Goal: Information Seeking & Learning: Learn about a topic

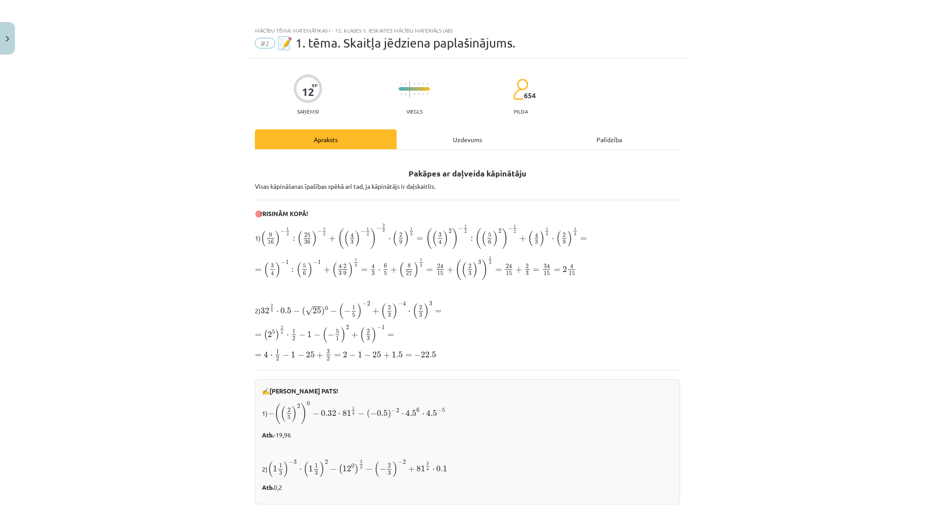
scroll to position [136, 0]
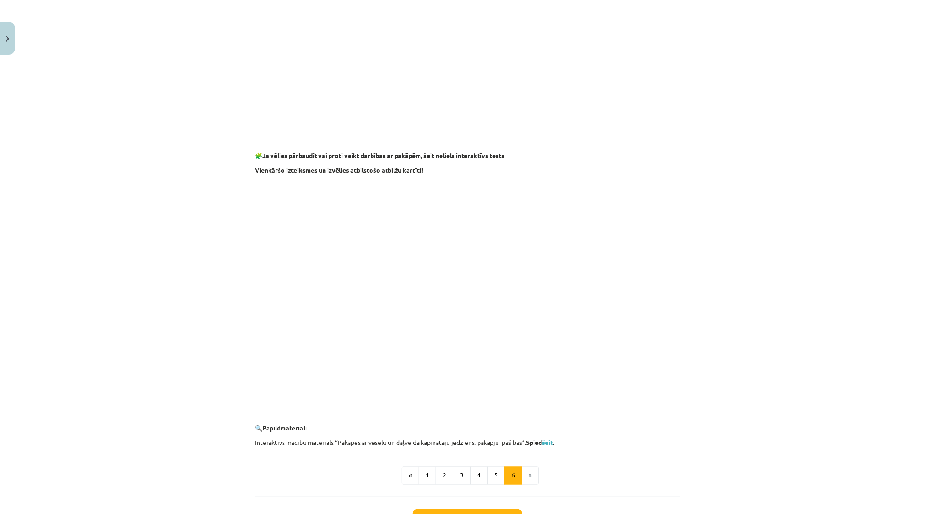
click at [528, 480] on li "»" at bounding box center [530, 476] width 17 height 18
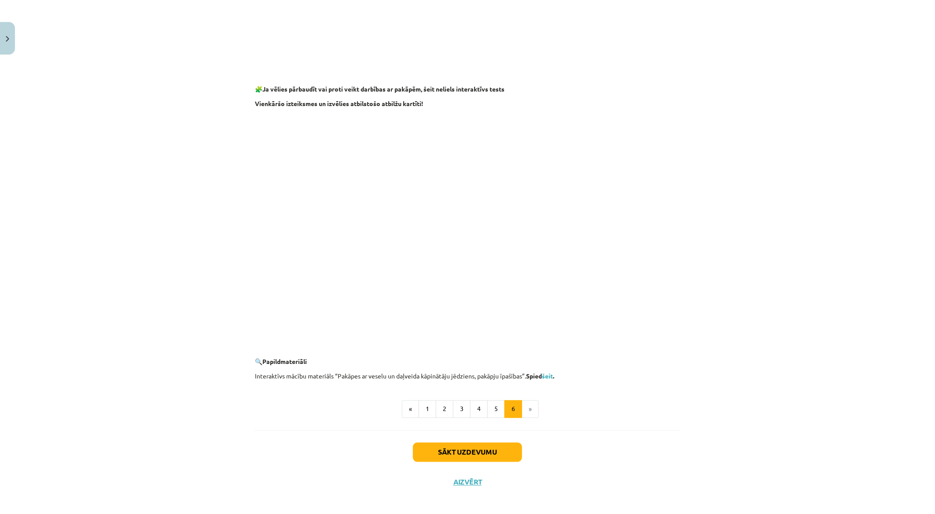
scroll to position [654, 0]
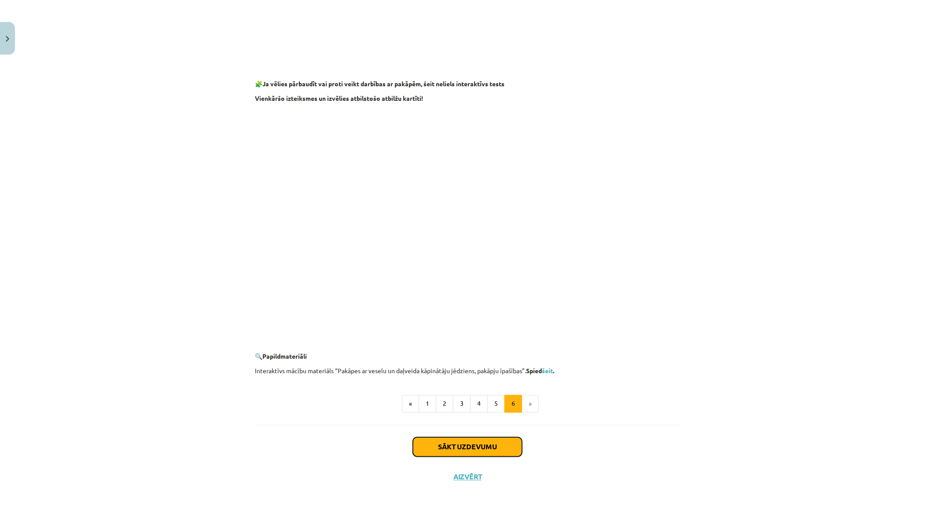
click at [482, 444] on button "Sākt uzdevumu" at bounding box center [467, 447] width 109 height 19
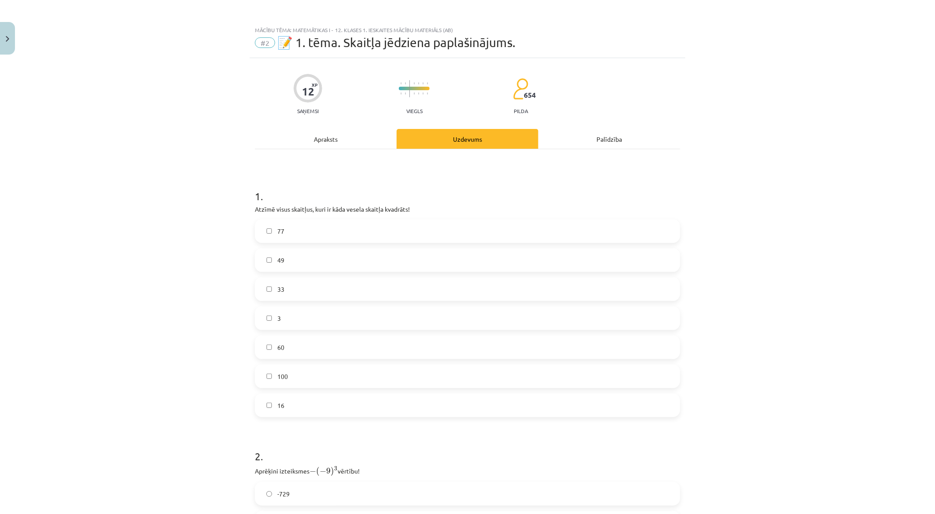
scroll to position [0, 0]
click at [294, 256] on label "49" at bounding box center [468, 261] width 424 height 22
click at [281, 379] on span "100" at bounding box center [282, 377] width 11 height 9
click at [277, 410] on span "16" at bounding box center [280, 406] width 7 height 9
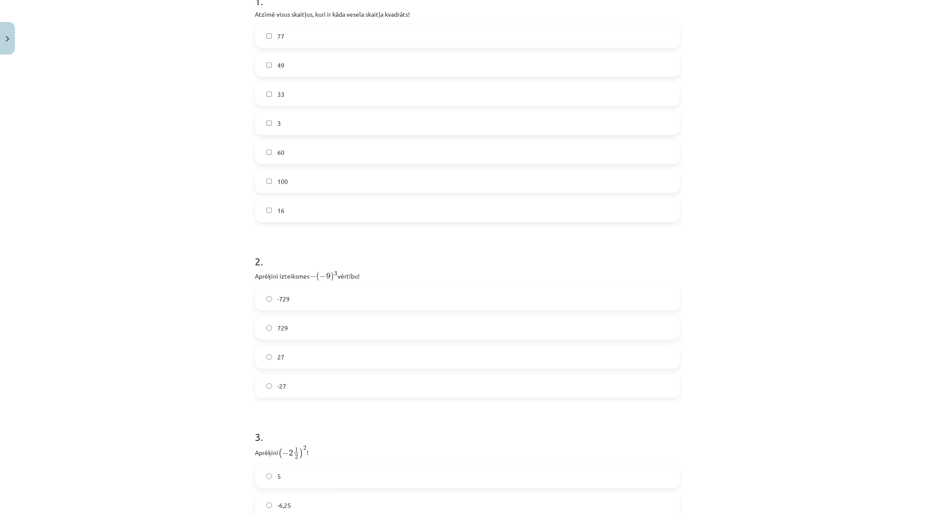
click at [322, 328] on label "729" at bounding box center [468, 328] width 424 height 22
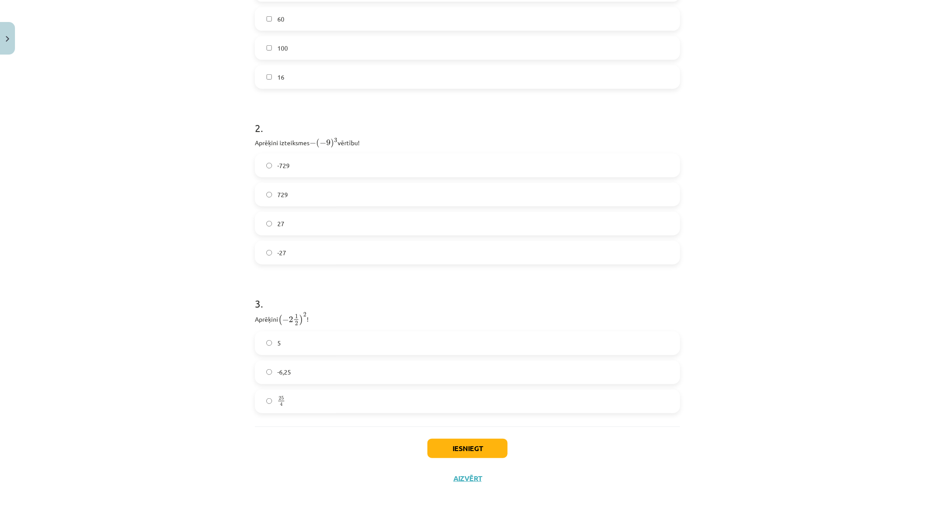
click at [342, 366] on label "-6,25" at bounding box center [468, 373] width 424 height 22
click at [443, 453] on button "Iesniegt" at bounding box center [468, 448] width 80 height 19
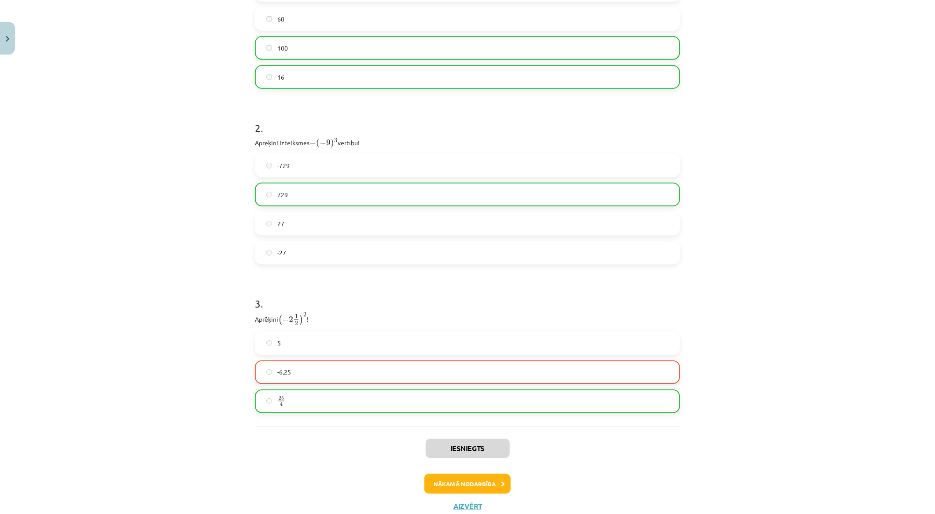
click at [336, 401] on label "25 4 25 4" at bounding box center [468, 402] width 424 height 22
click at [494, 480] on button "Nākamā nodarbība" at bounding box center [468, 484] width 86 height 20
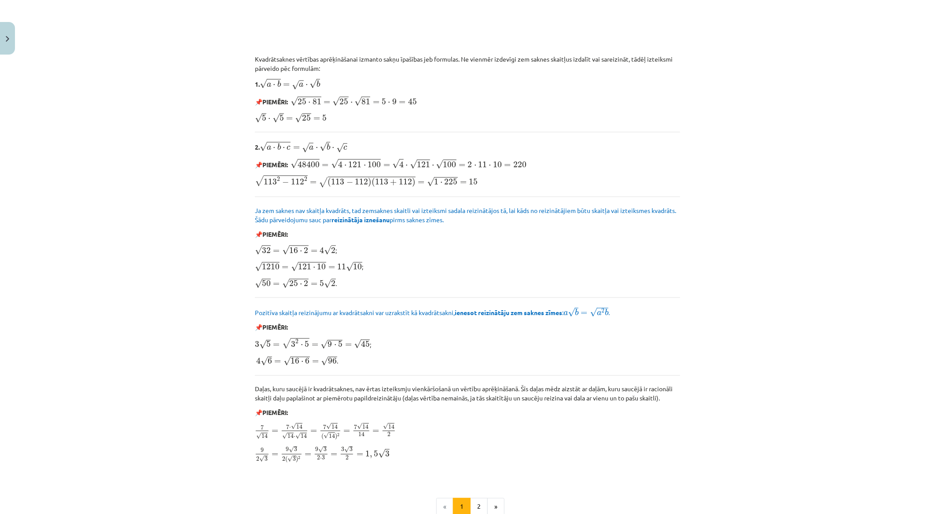
scroll to position [869, 0]
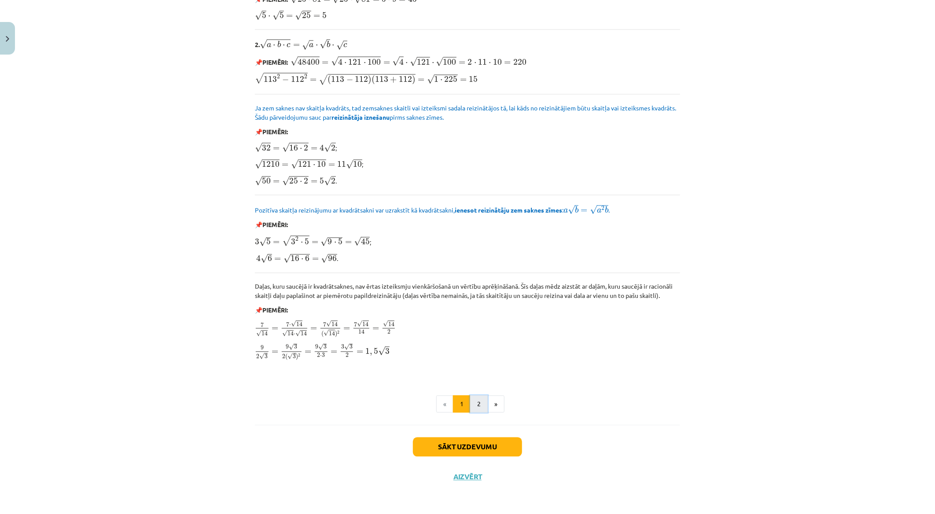
click at [479, 407] on button "2" at bounding box center [479, 405] width 18 height 18
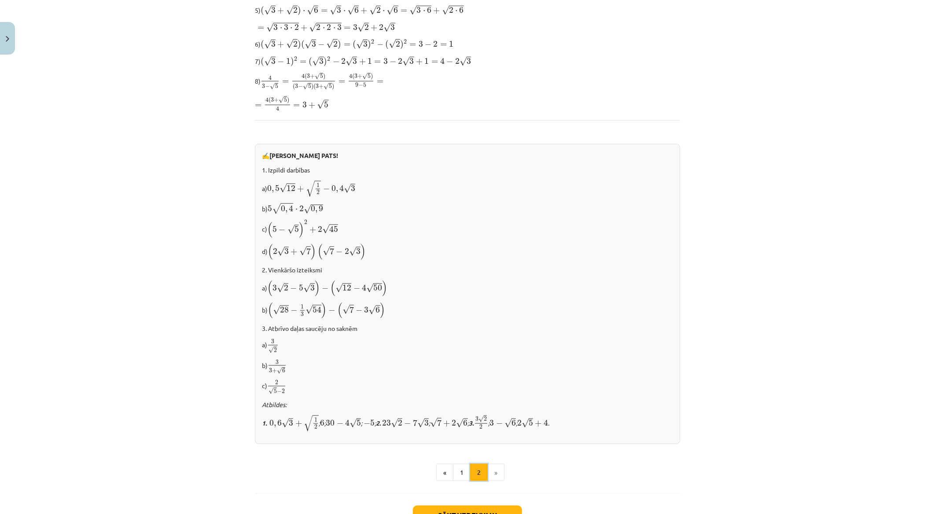
scroll to position [387, 0]
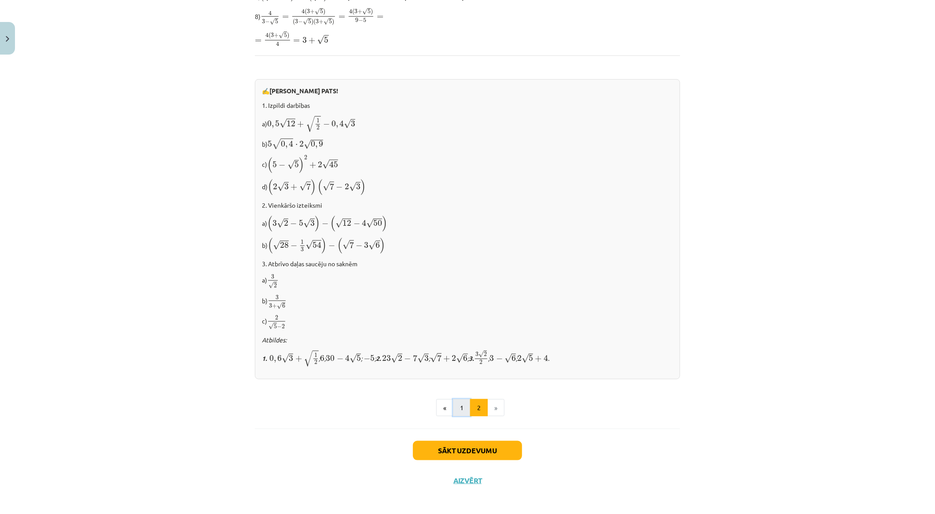
click at [464, 405] on button "1" at bounding box center [462, 408] width 18 height 18
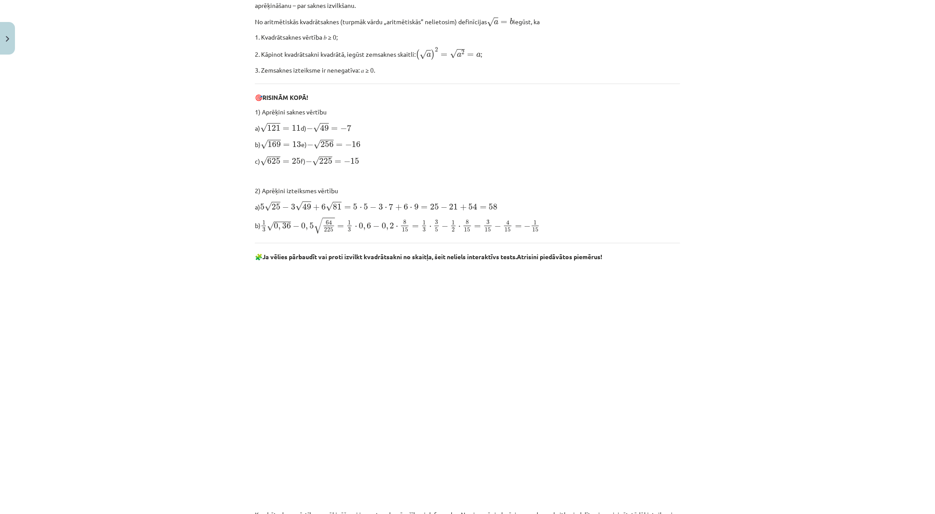
scroll to position [465, 0]
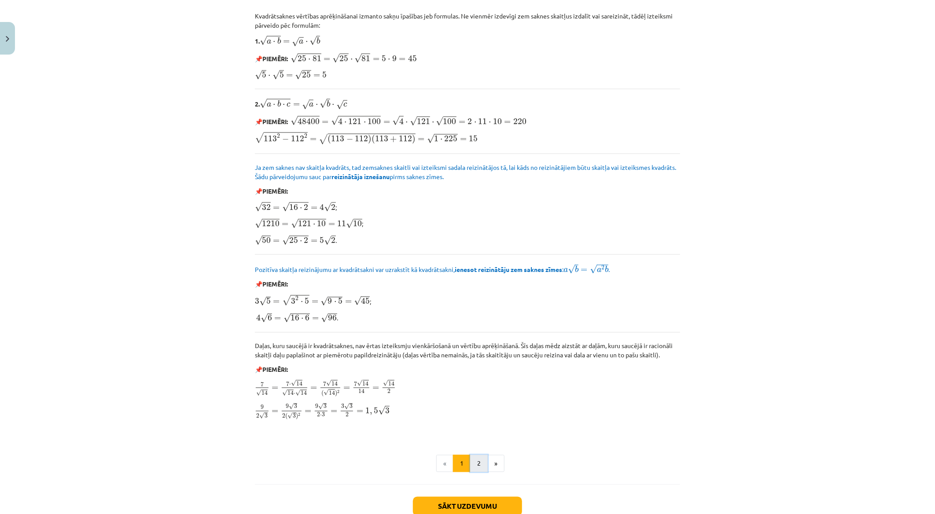
click at [470, 458] on button "2" at bounding box center [479, 464] width 18 height 18
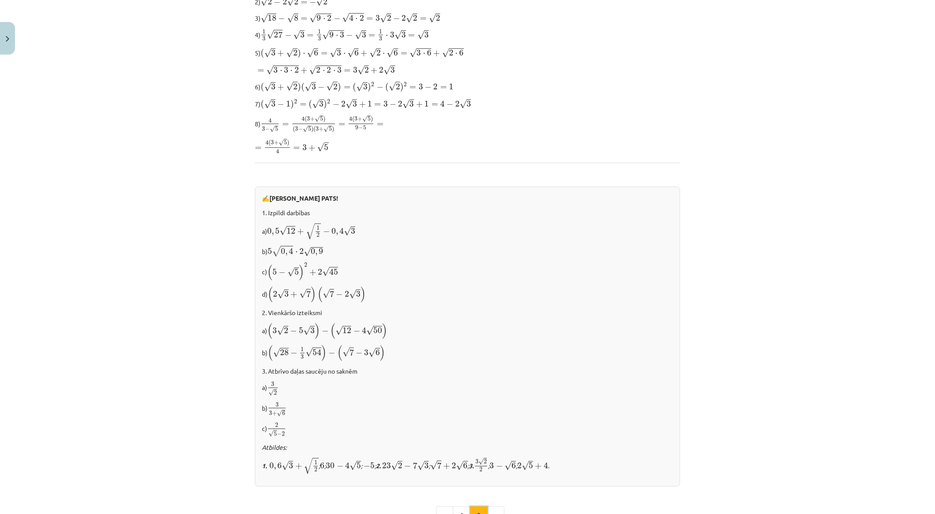
scroll to position [387, 0]
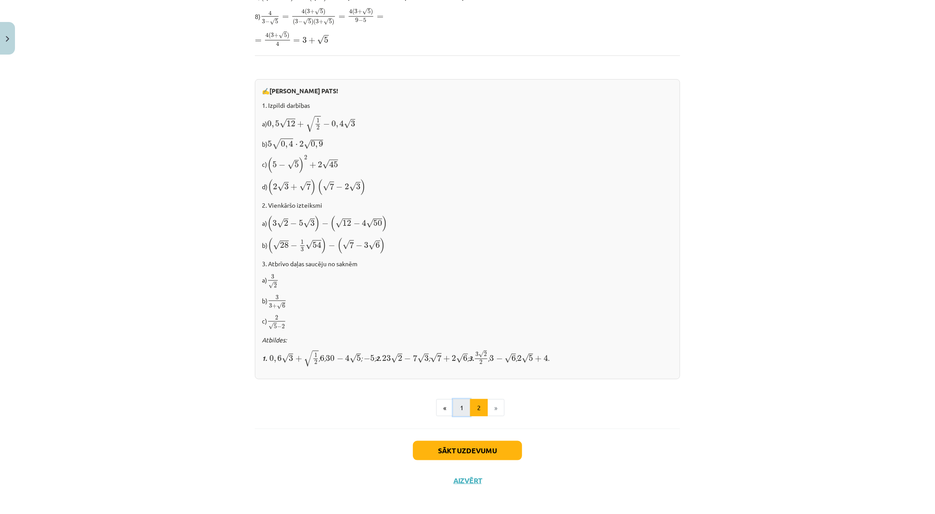
click at [459, 413] on button "1" at bounding box center [462, 408] width 18 height 18
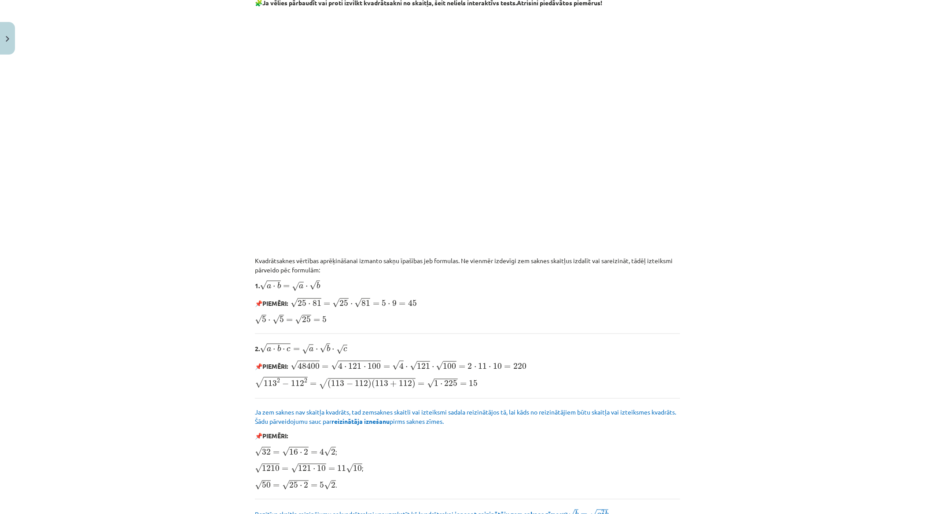
scroll to position [857, 0]
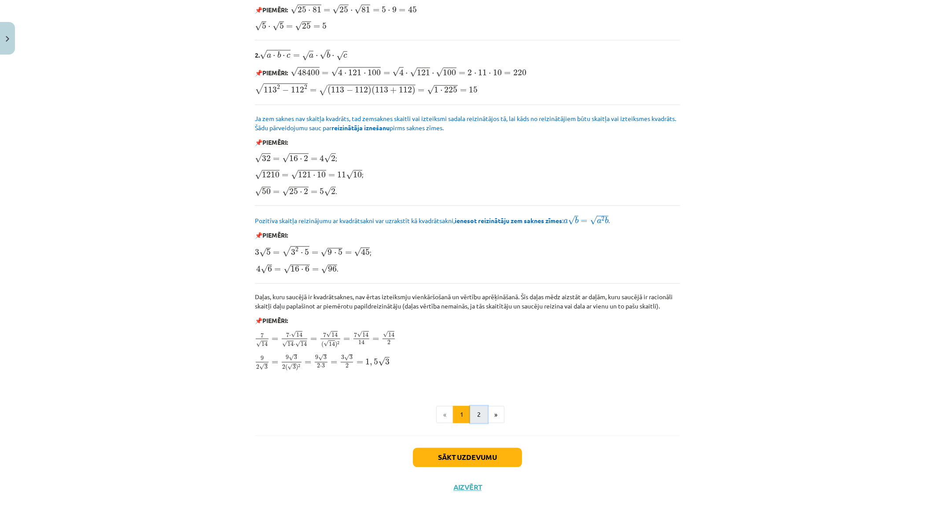
click at [477, 424] on button "2" at bounding box center [479, 415] width 18 height 18
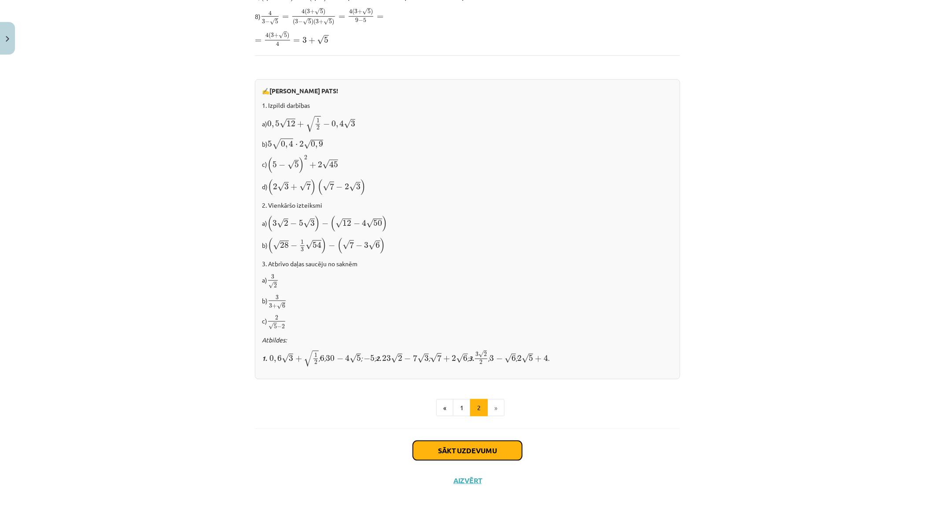
click at [465, 446] on button "Sākt uzdevumu" at bounding box center [467, 450] width 109 height 19
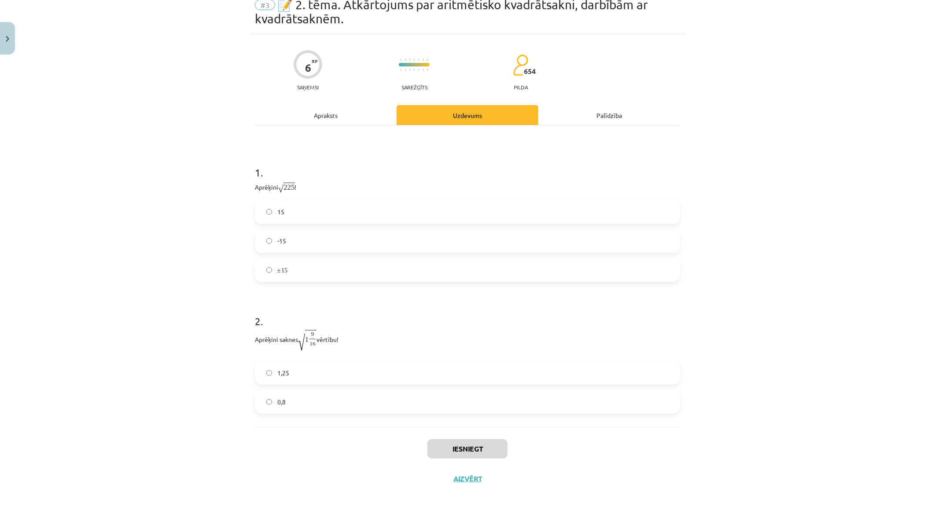
scroll to position [28, 0]
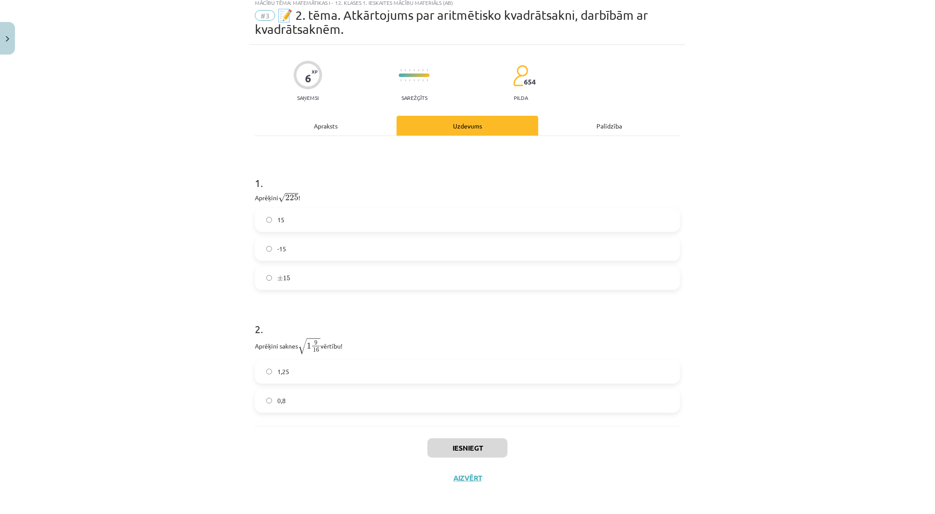
click at [321, 214] on label "15" at bounding box center [468, 220] width 424 height 22
click at [337, 283] on label "± 15 ± 15" at bounding box center [468, 278] width 424 height 22
click at [443, 375] on label "1,25" at bounding box center [468, 372] width 424 height 22
click at [462, 443] on button "Iesniegt" at bounding box center [468, 448] width 80 height 19
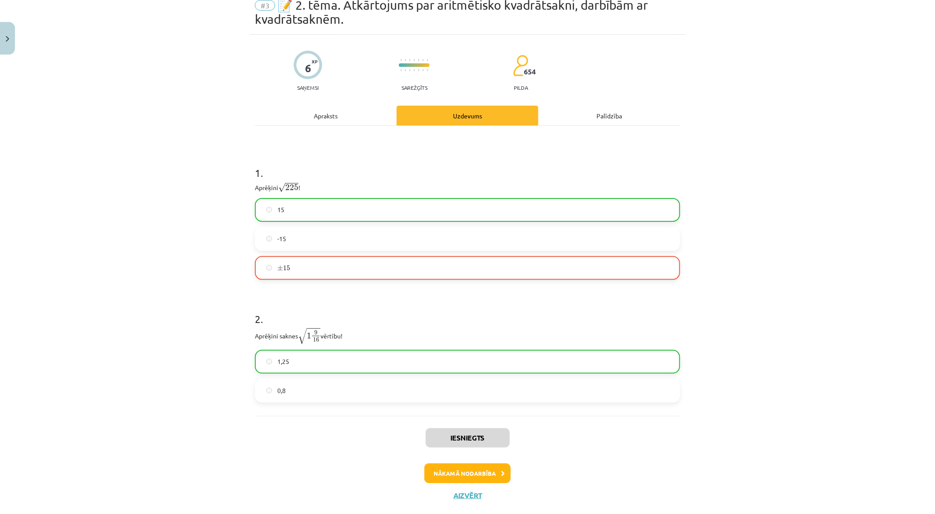
scroll to position [55, 0]
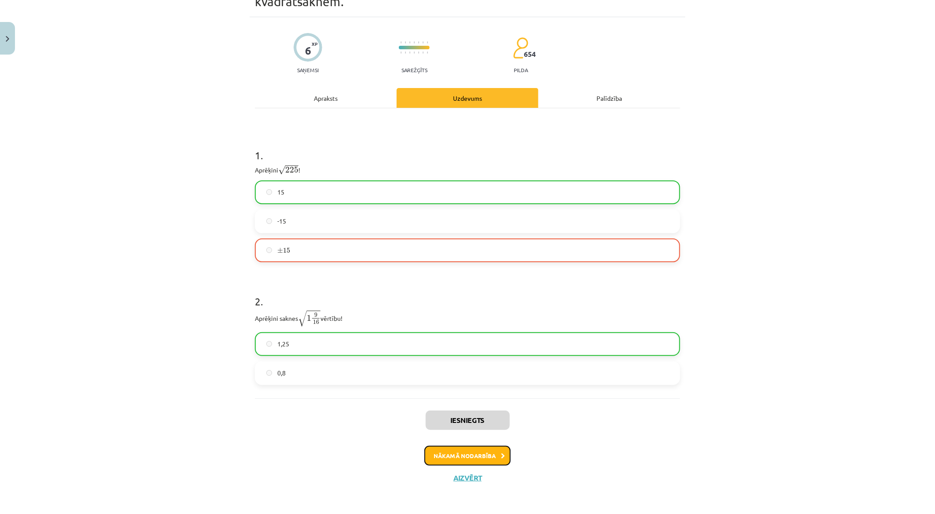
click at [462, 459] on button "Nākamā nodarbība" at bounding box center [468, 456] width 86 height 20
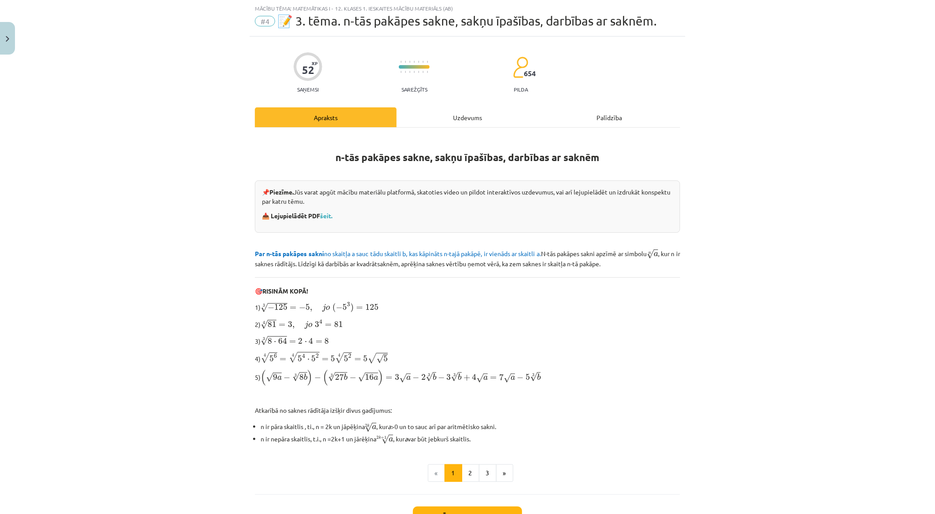
scroll to position [89, 0]
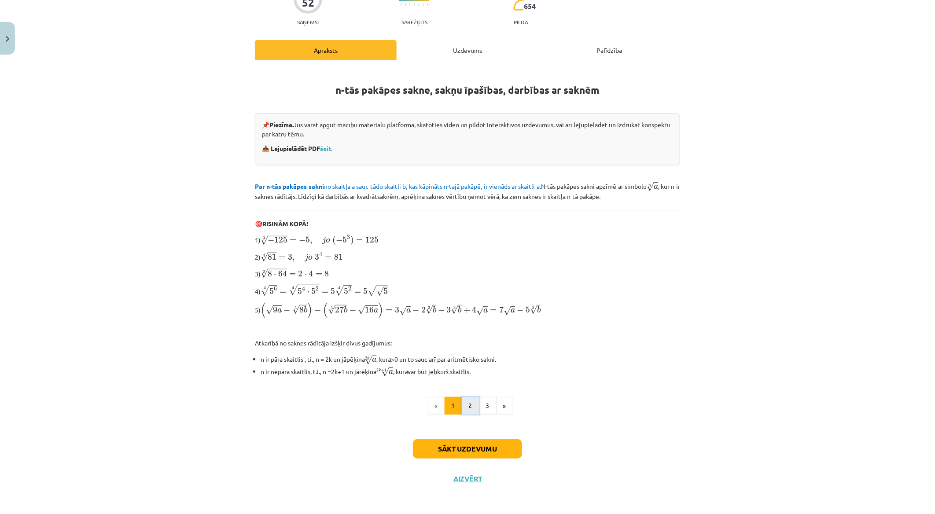
click at [465, 405] on button "2" at bounding box center [471, 406] width 18 height 18
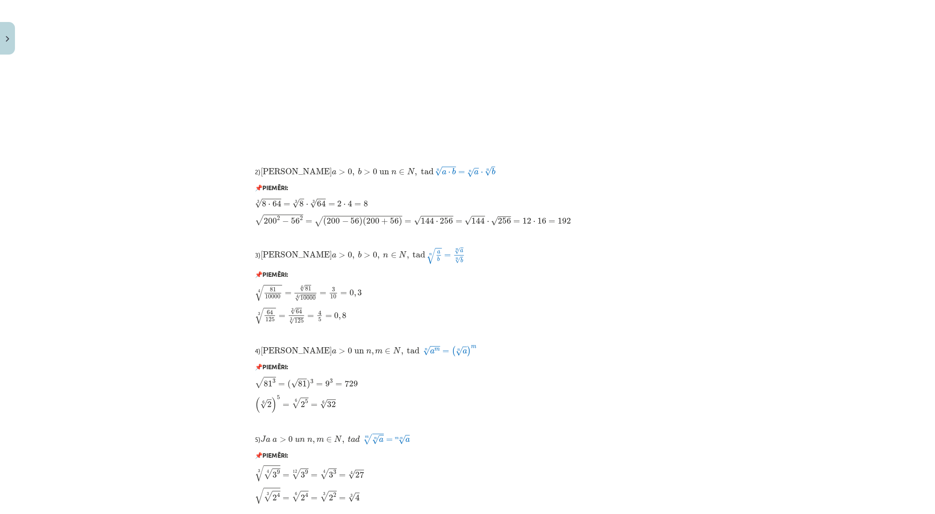
scroll to position [560, 0]
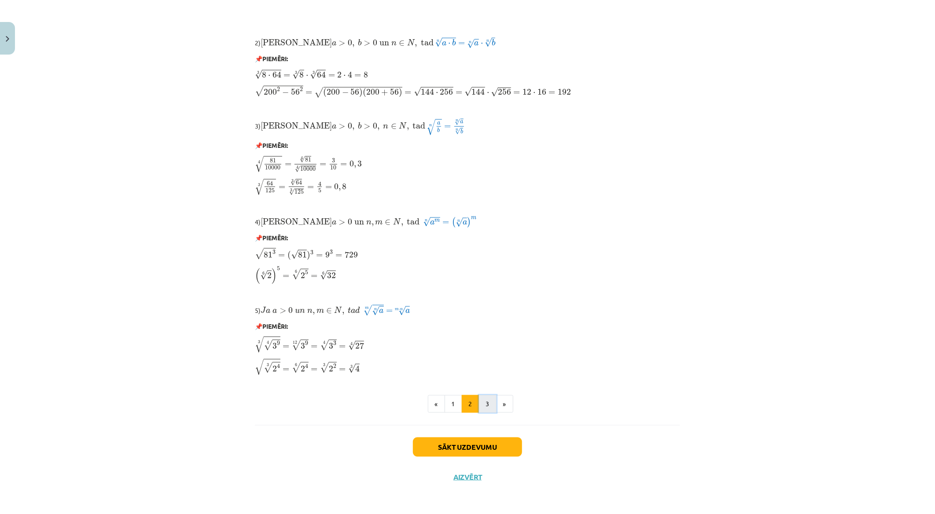
click at [484, 400] on button "3" at bounding box center [488, 404] width 18 height 18
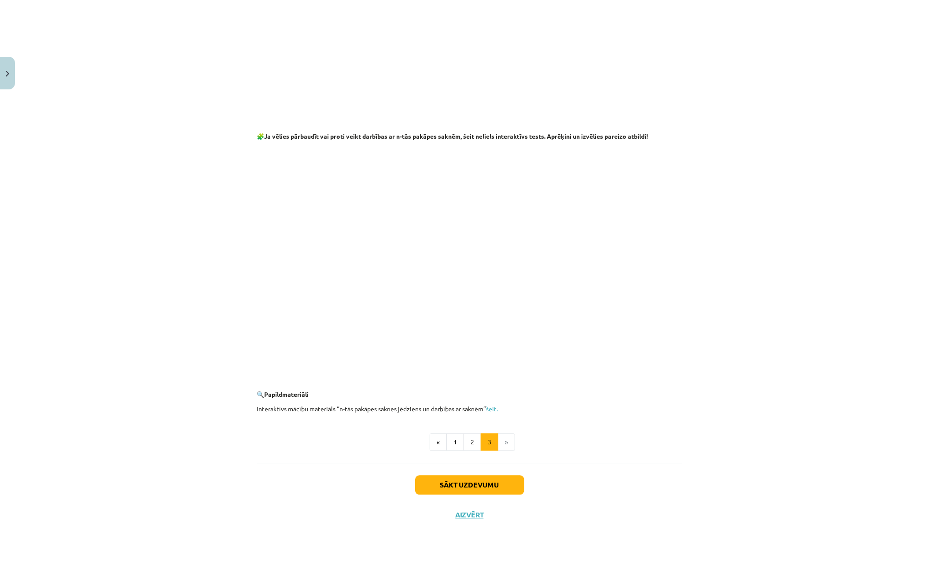
scroll to position [1337, 0]
